Goal: Navigation & Orientation: Go to known website

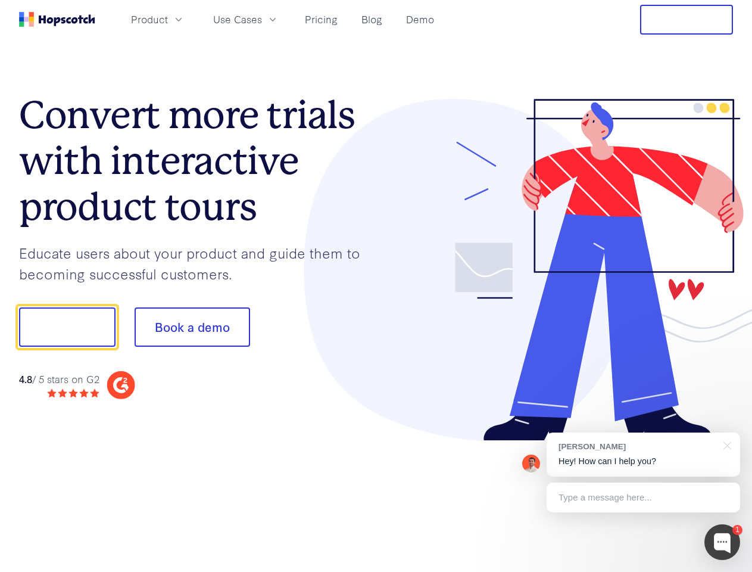
click at [376, 286] on div at bounding box center [554, 270] width 357 height 342
click at [168, 19] on span "Product" at bounding box center [149, 19] width 37 height 15
click at [262, 19] on span "Use Cases" at bounding box center [237, 19] width 49 height 15
click at [687, 20] on button "Free Trial" at bounding box center [686, 20] width 93 height 30
click at [67, 327] on button "Show me!" at bounding box center [67, 326] width 96 height 39
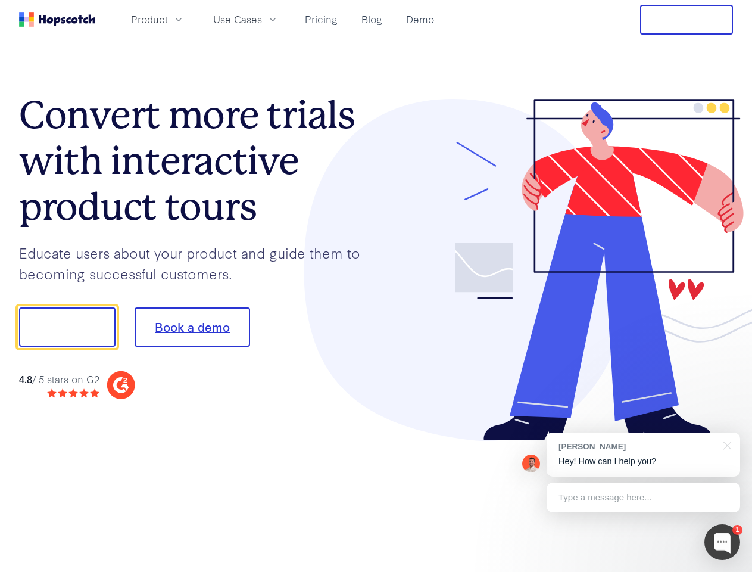
click at [192, 327] on button "Book a demo" at bounding box center [193, 326] width 116 height 39
click at [722, 542] on div at bounding box center [722, 542] width 36 height 36
click at [643, 454] on div "[PERSON_NAME] Hey! How can I help you?" at bounding box center [644, 454] width 194 height 44
click at [725, 444] on div at bounding box center [628, 325] width 223 height 397
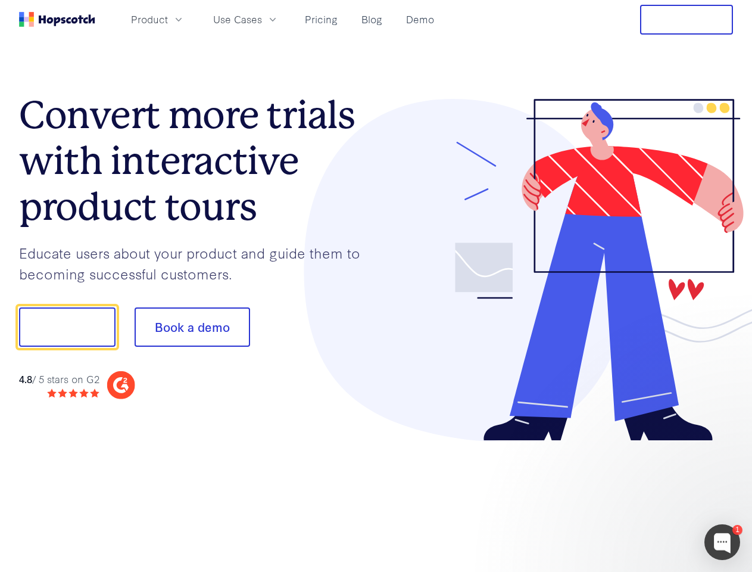
click at [643, 497] on div at bounding box center [628, 405] width 223 height 238
